Goal: Find specific page/section: Find specific page/section

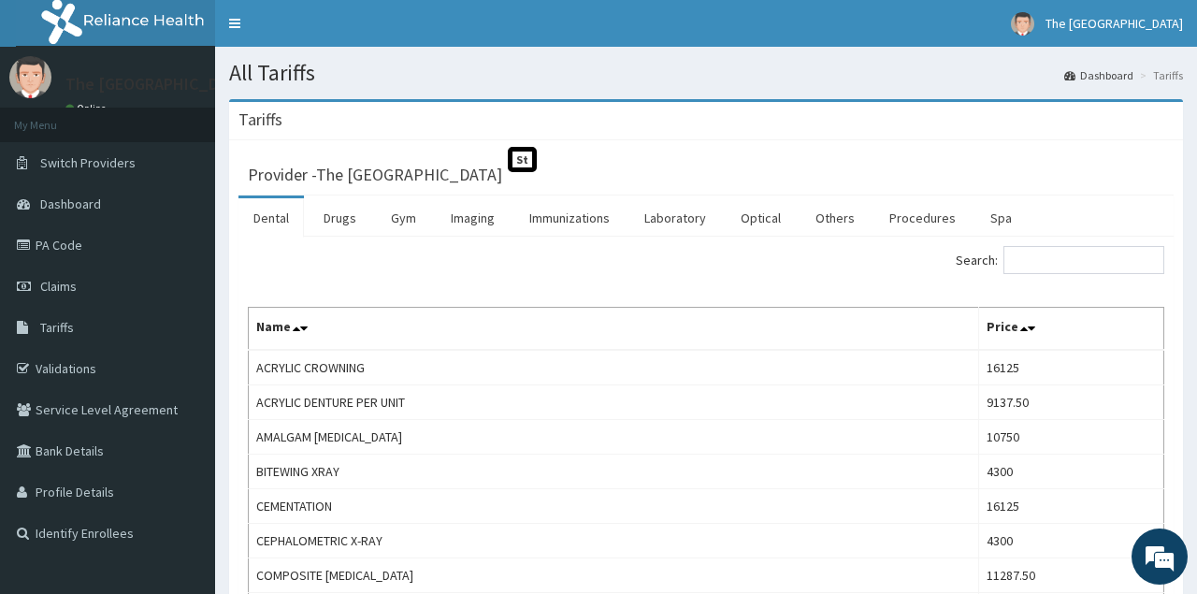
click at [350, 223] on link "Drugs" at bounding box center [340, 217] width 63 height 39
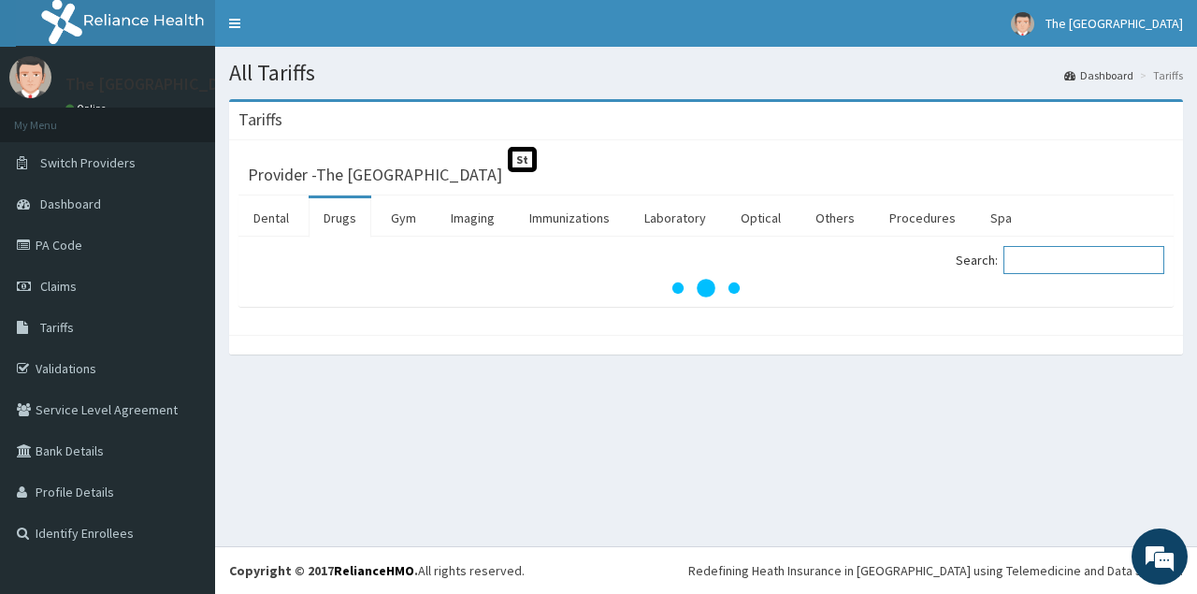
click at [1060, 268] on input "Search:" at bounding box center [1084, 260] width 161 height 28
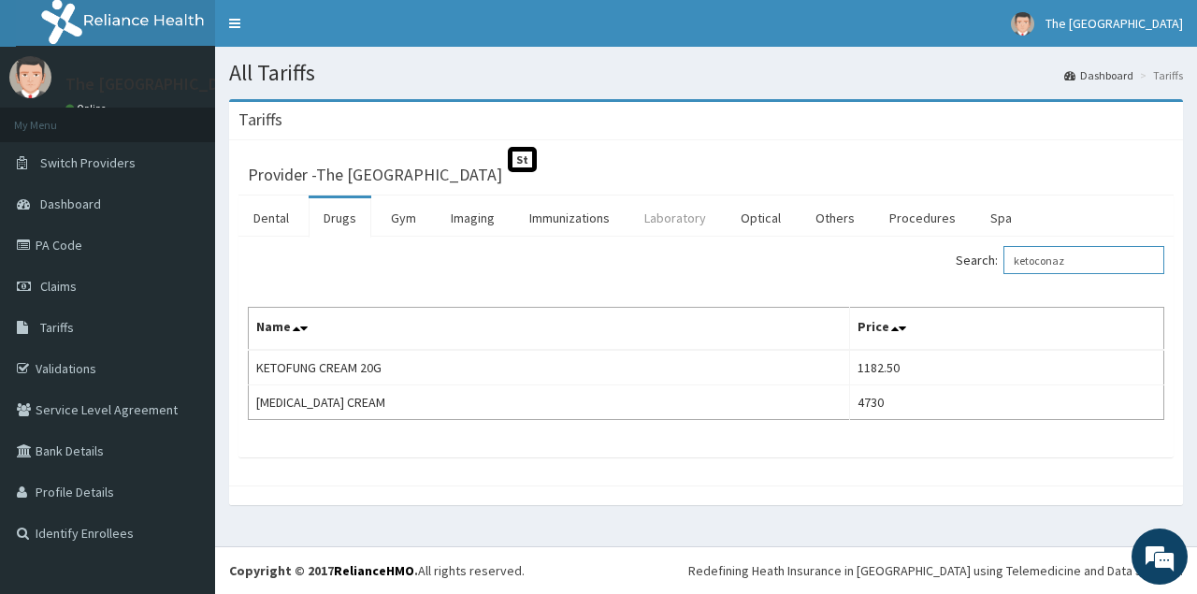
type input "ketoconaz"
click at [666, 216] on link "Laboratory" at bounding box center [676, 217] width 92 height 39
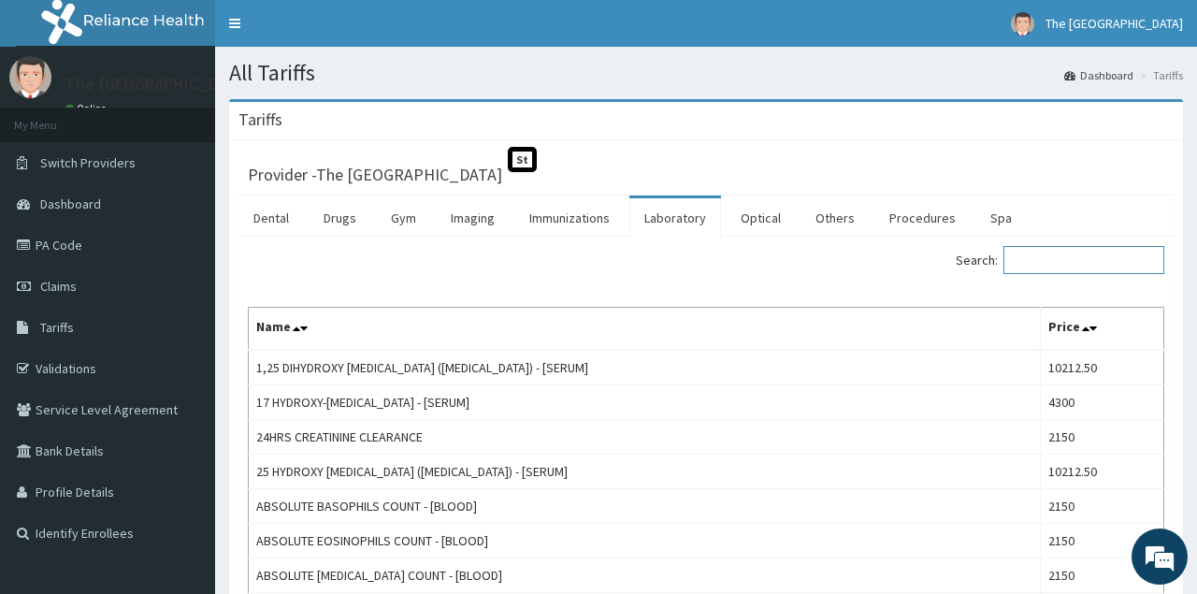
click at [1026, 269] on input "Search:" at bounding box center [1084, 260] width 161 height 28
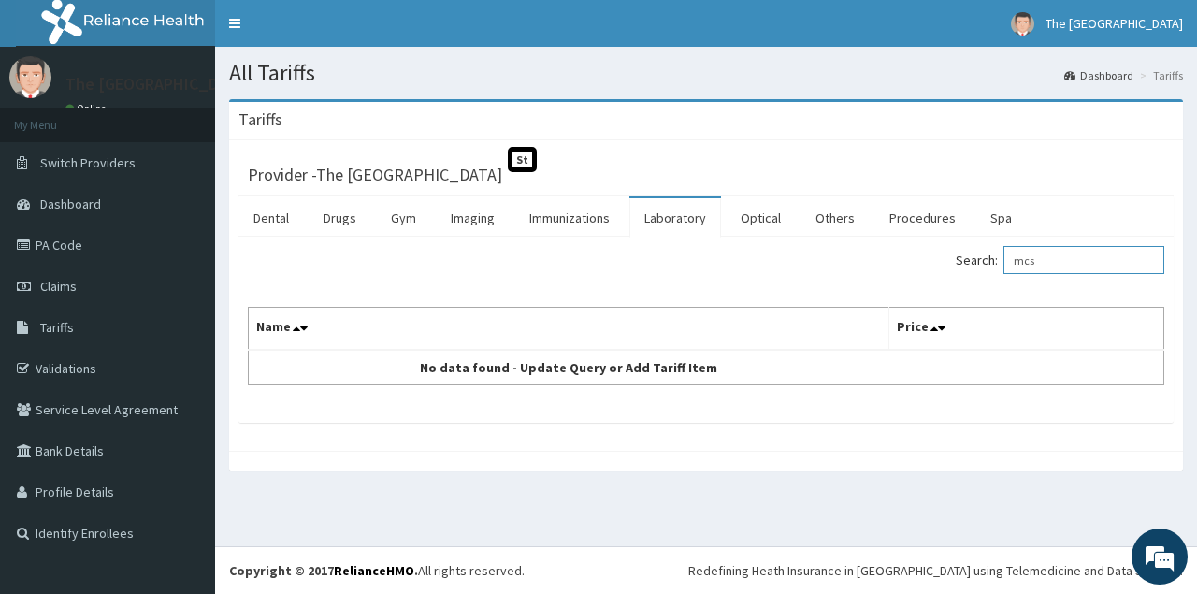
drag, startPoint x: 1051, startPoint y: 261, endPoint x: 714, endPoint y: 351, distance: 349.4
click at [1004, 274] on input "mcs" at bounding box center [1084, 260] width 161 height 28
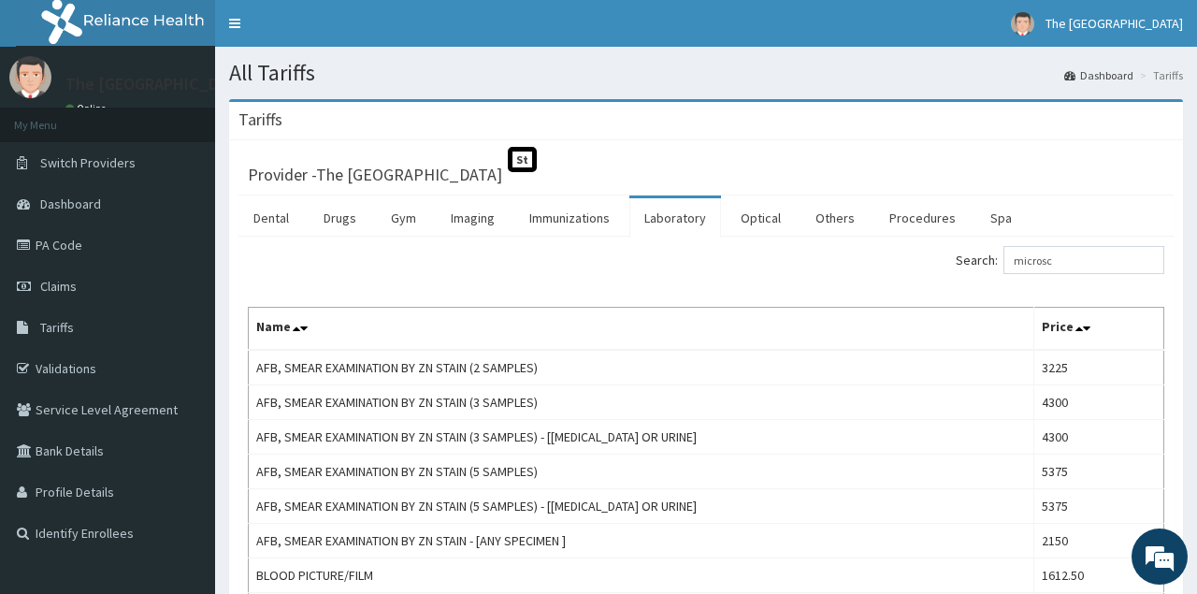
click at [351, 278] on div "Search: microsc" at bounding box center [706, 262] width 945 height 33
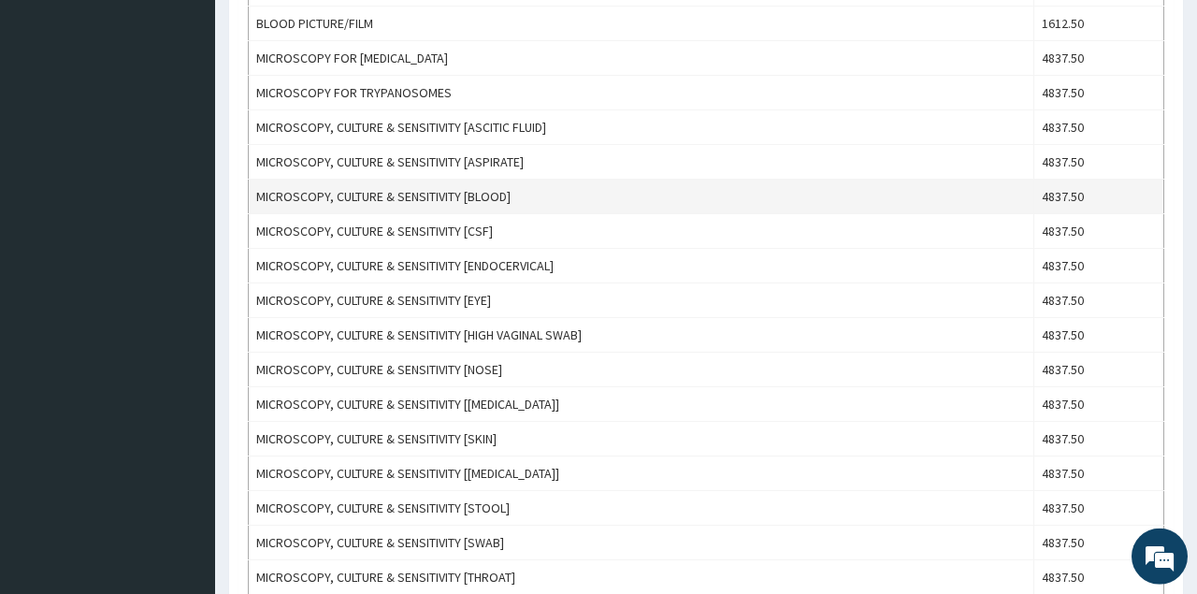
scroll to position [546, 0]
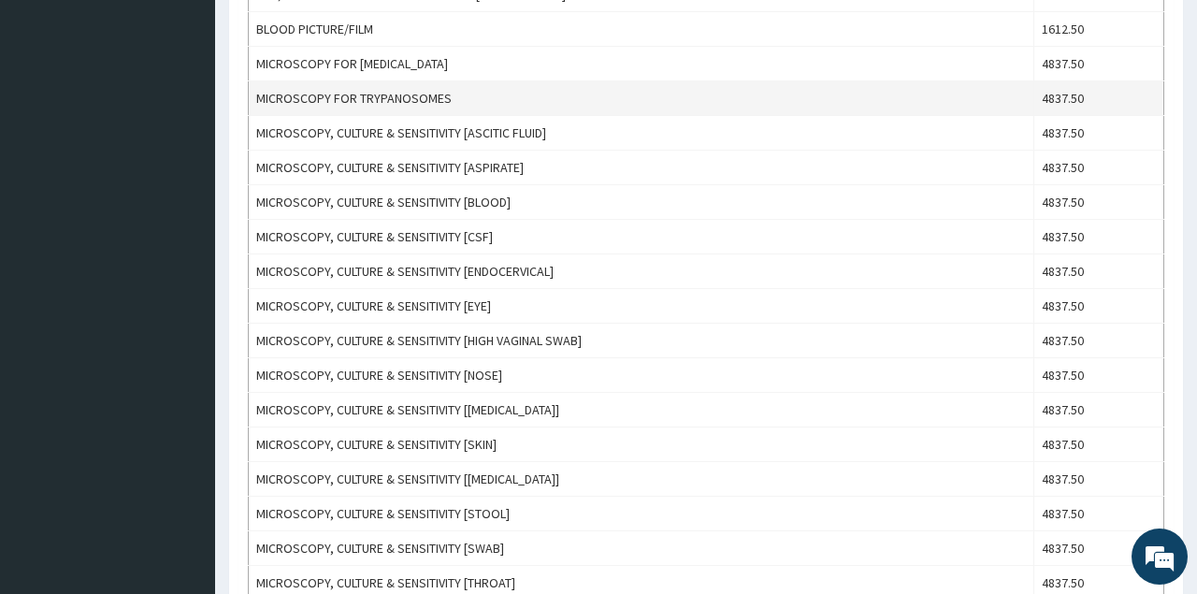
click at [317, 86] on td "MICROSCOPY FOR TRYPANOSOMES" at bounding box center [642, 98] width 786 height 35
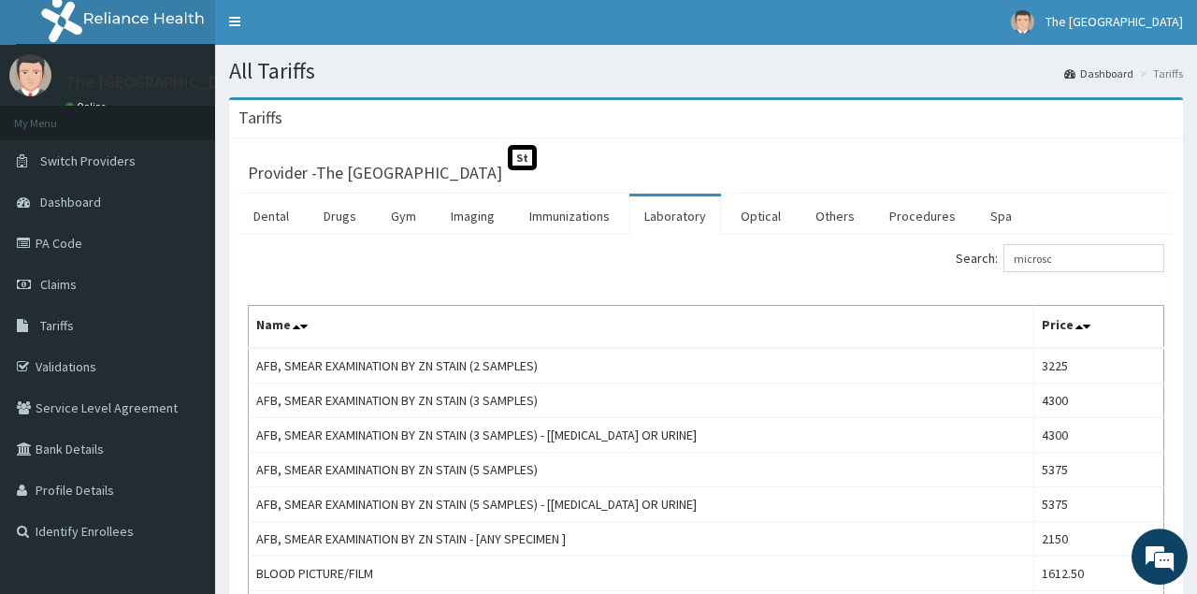
scroll to position [0, 0]
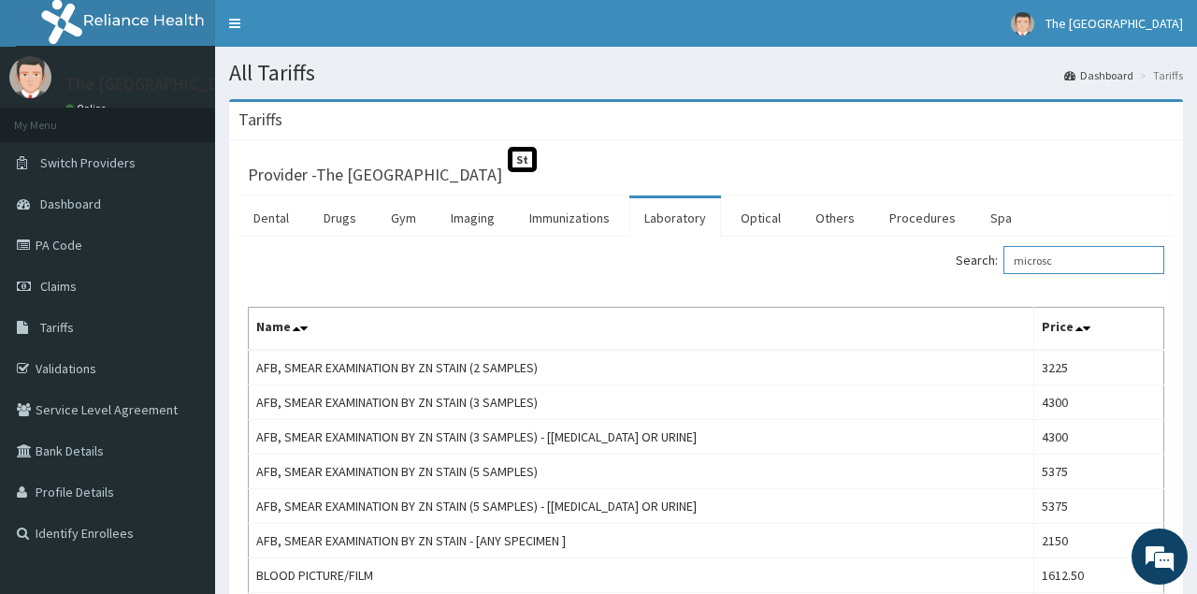
drag, startPoint x: 1080, startPoint y: 253, endPoint x: 600, endPoint y: 266, distance: 480.9
click at [1004, 266] on input "microsc" at bounding box center [1084, 260] width 161 height 28
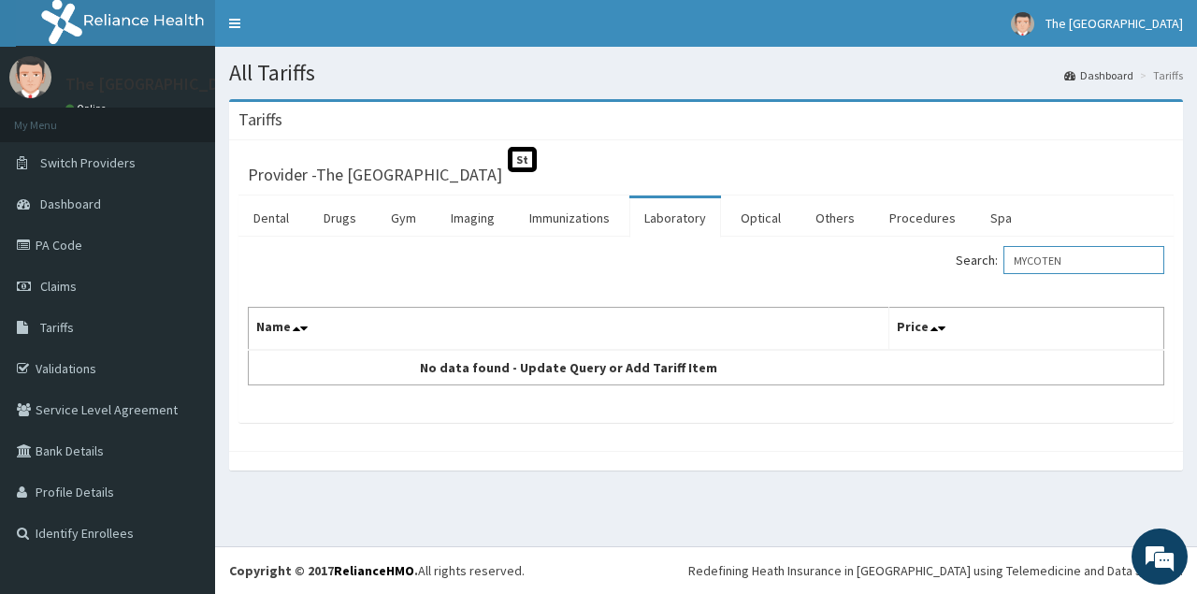
drag, startPoint x: 1091, startPoint y: 263, endPoint x: 15, endPoint y: 459, distance: 1093.5
click at [1004, 274] on input "MYCOTEN" at bounding box center [1084, 260] width 161 height 28
type input "MYCOTEN"
click at [310, 210] on link "Drugs" at bounding box center [340, 217] width 63 height 39
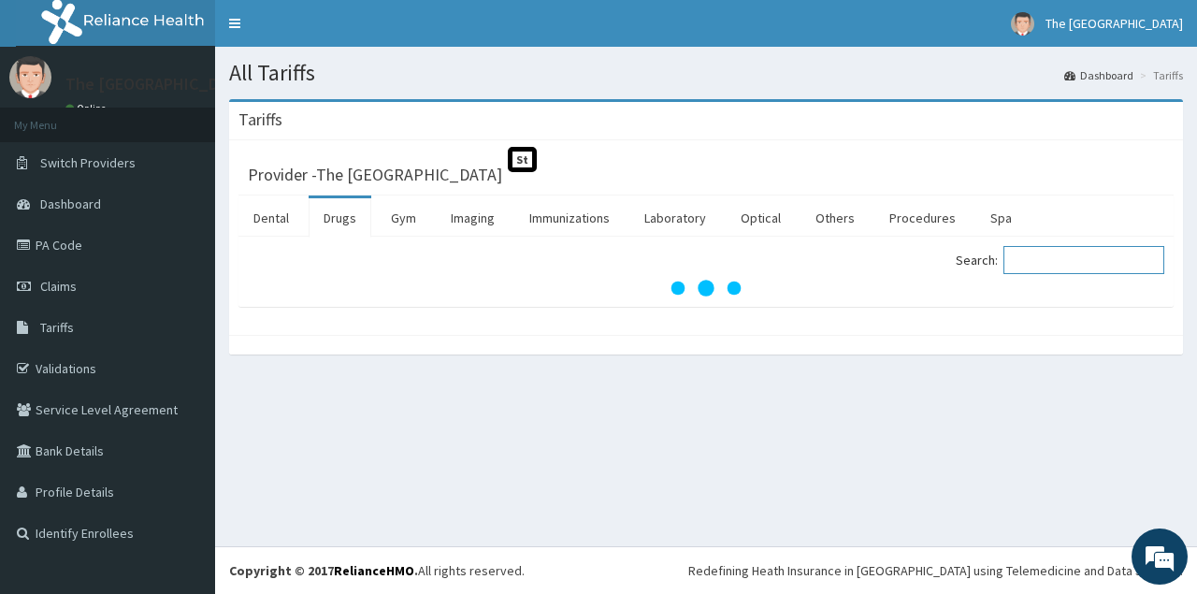
click at [1095, 262] on input "Search:" at bounding box center [1084, 260] width 161 height 28
paste input "MYCOTEN"
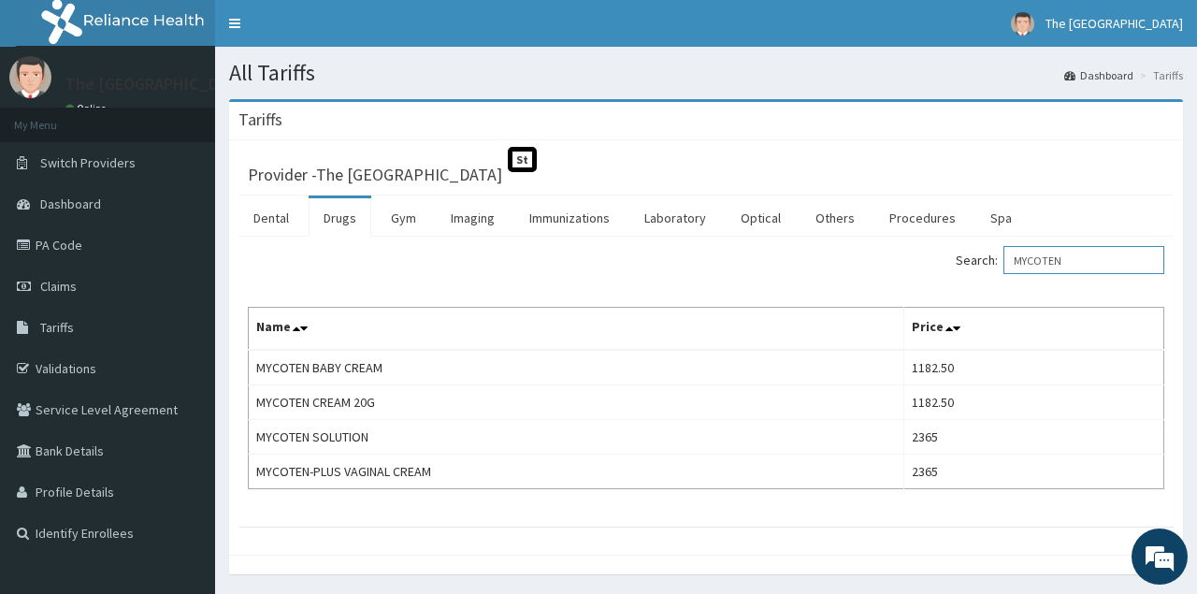
type input "MYCOTEN"
